Goal: Task Accomplishment & Management: Use online tool/utility

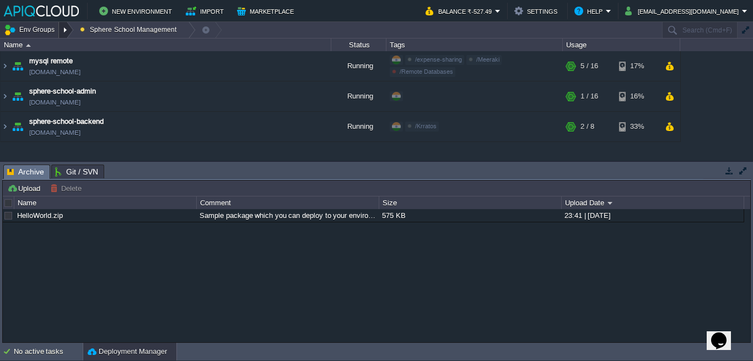
click at [59, 32] on div at bounding box center [66, 30] width 15 height 16
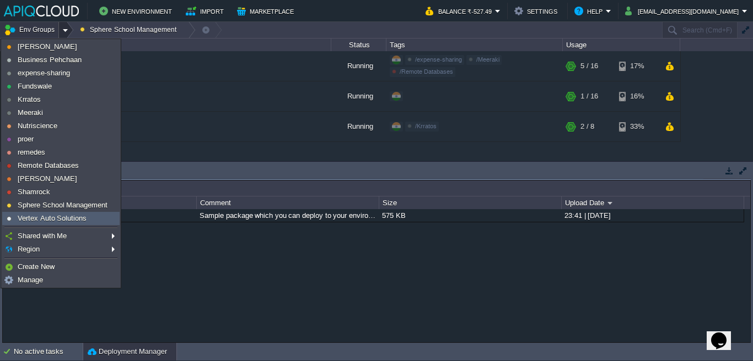
click at [66, 214] on span "Vertex Auto Solutions" at bounding box center [52, 218] width 69 height 8
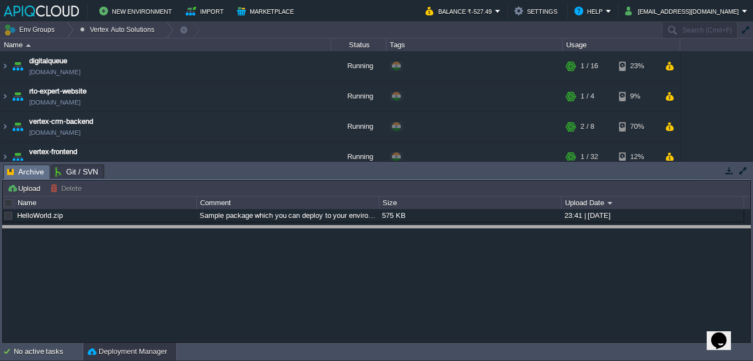
drag, startPoint x: 266, startPoint y: 170, endPoint x: 265, endPoint y: 248, distance: 78.2
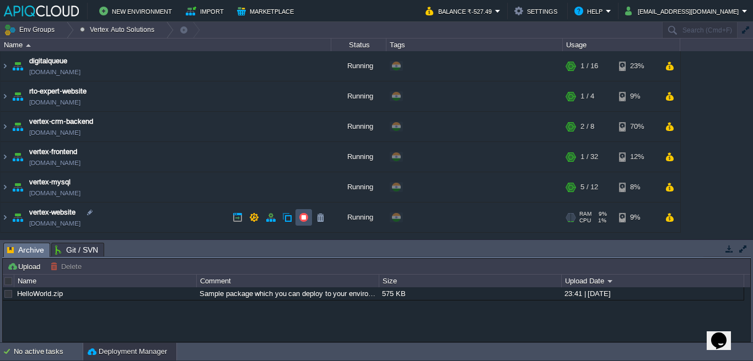
click at [301, 218] on button "button" at bounding box center [304, 218] width 10 height 10
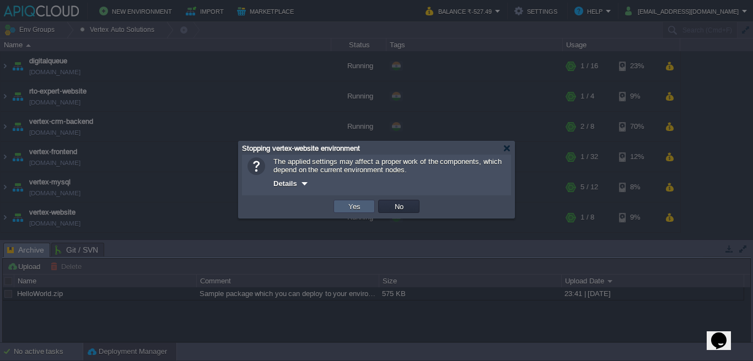
click at [348, 204] on button "Yes" at bounding box center [354, 207] width 19 height 10
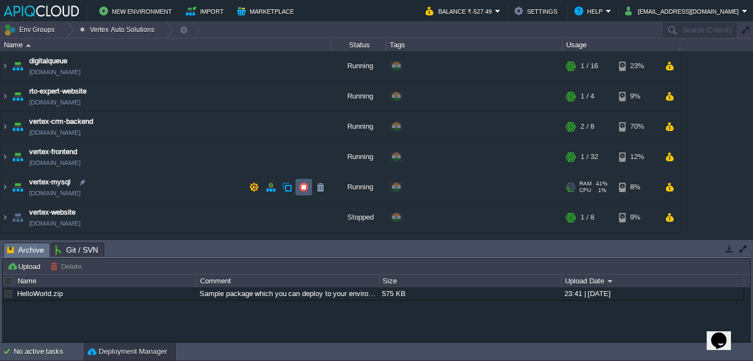
click at [300, 185] on button "button" at bounding box center [304, 187] width 10 height 10
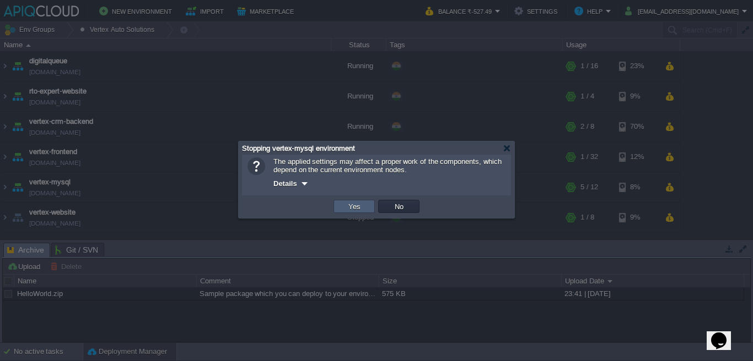
click at [351, 206] on button "Yes" at bounding box center [354, 207] width 19 height 10
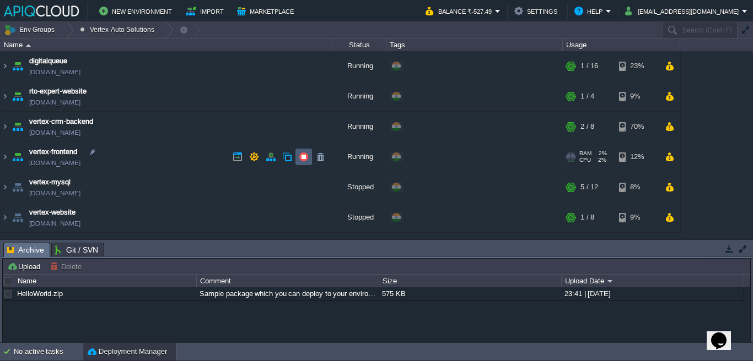
click at [297, 154] on td at bounding box center [303, 157] width 17 height 17
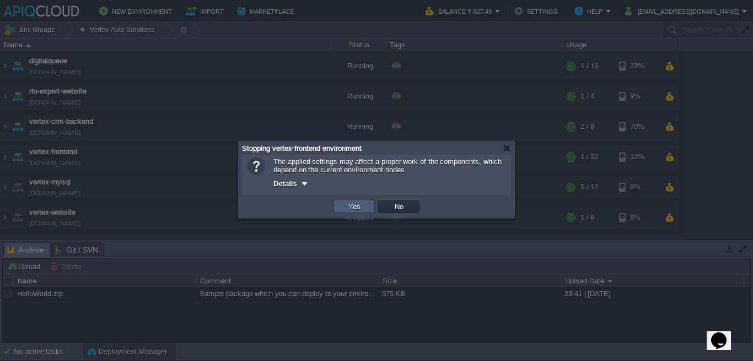
click at [370, 206] on td "Yes" at bounding box center [353, 206] width 41 height 13
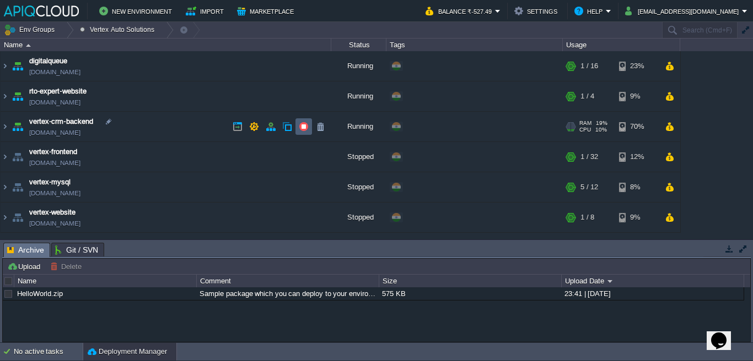
click at [307, 128] on button "button" at bounding box center [304, 127] width 10 height 10
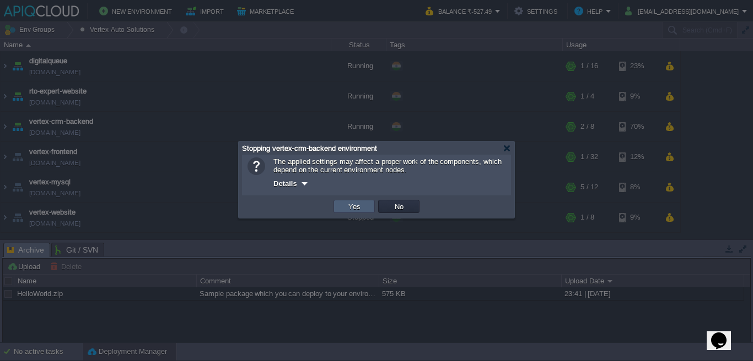
click at [360, 209] on button "Yes" at bounding box center [354, 207] width 19 height 10
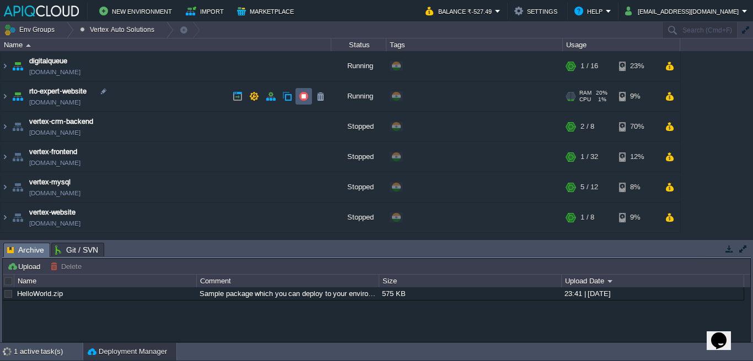
click at [297, 99] on td at bounding box center [303, 96] width 17 height 17
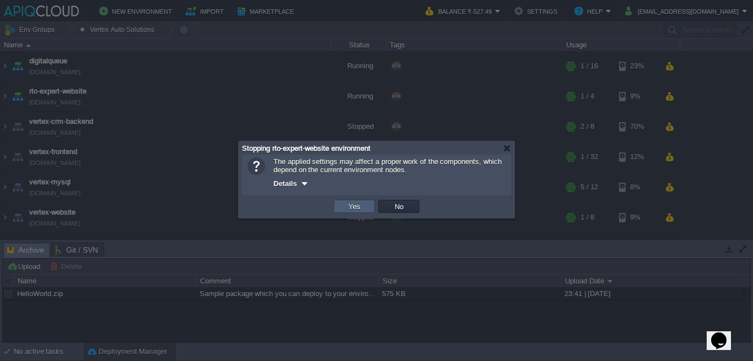
click at [347, 206] on button "Yes" at bounding box center [354, 207] width 19 height 10
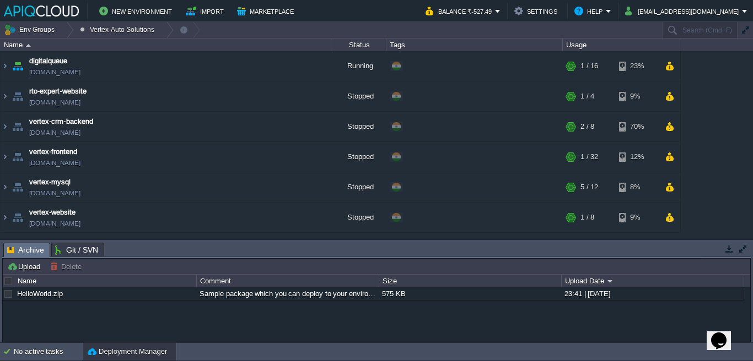
click at [29, 19] on div "New Environment Import Marketplace Bonus ₹0.00 Upgrade Account Balance ₹-527.49…" at bounding box center [376, 11] width 753 height 22
click at [25, 28] on button "Env Groups" at bounding box center [31, 29] width 55 height 15
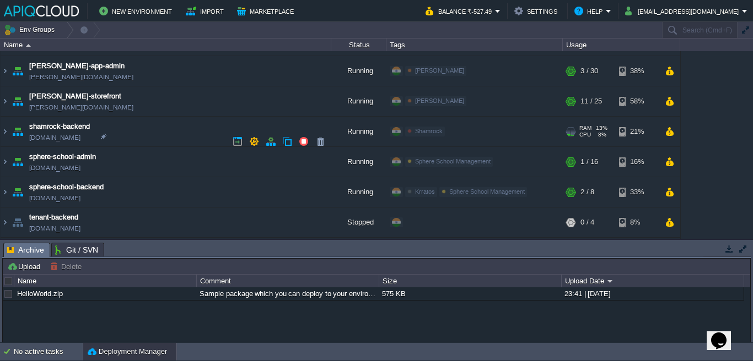
scroll to position [1046, 0]
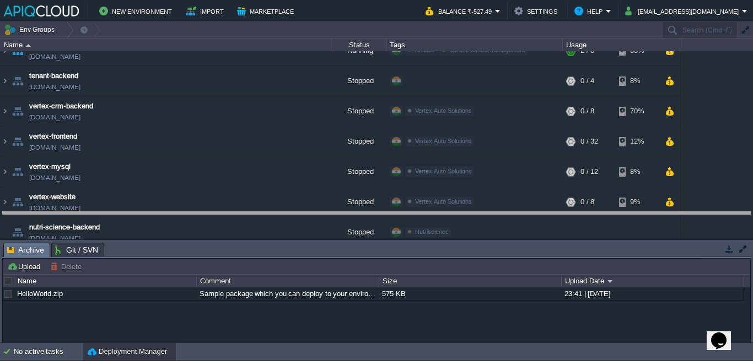
drag, startPoint x: 209, startPoint y: 247, endPoint x: 211, endPoint y: 208, distance: 39.7
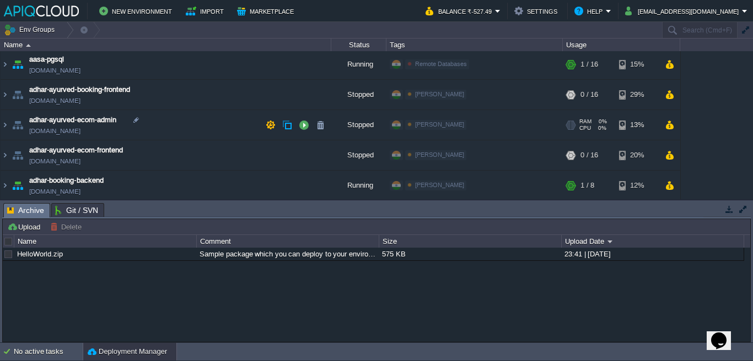
scroll to position [0, 0]
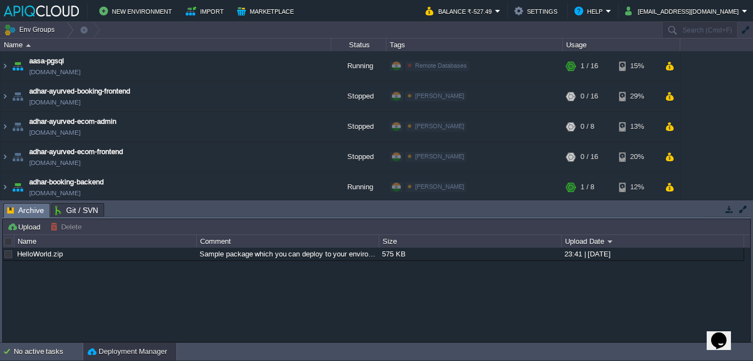
click at [384, 13] on td "New Environment Import Marketplace" at bounding box center [208, 11] width 409 height 17
